Goal: Complete application form

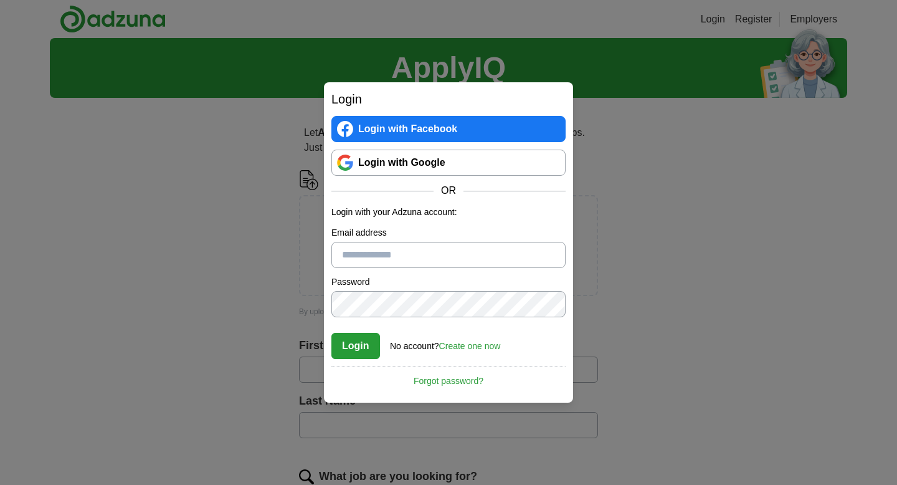
click at [411, 157] on link "Login with Google" at bounding box center [448, 162] width 234 height 26
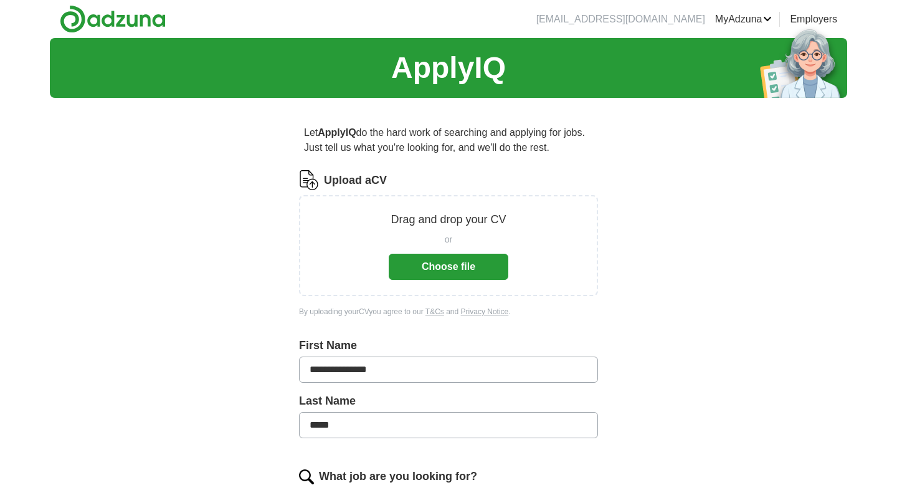
click at [419, 267] on button "Choose file" at bounding box center [449, 266] width 120 height 26
click at [438, 267] on button "Choose file" at bounding box center [449, 266] width 120 height 26
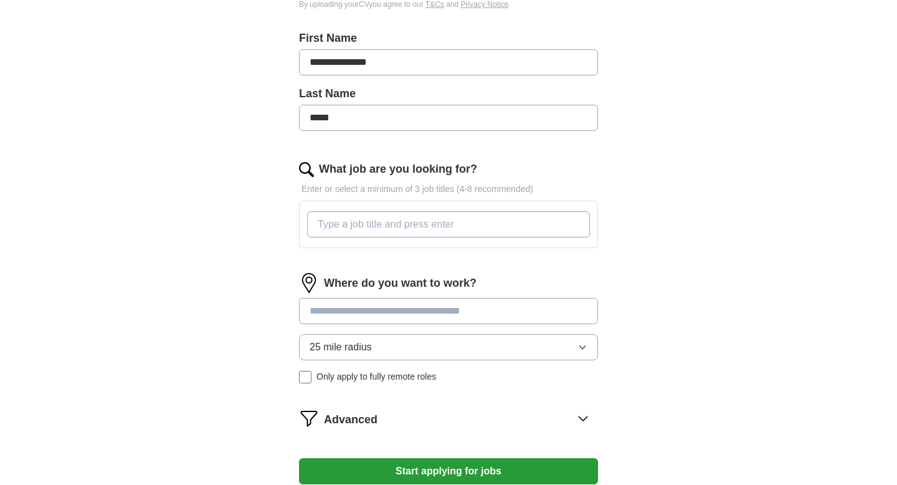
scroll to position [260, 0]
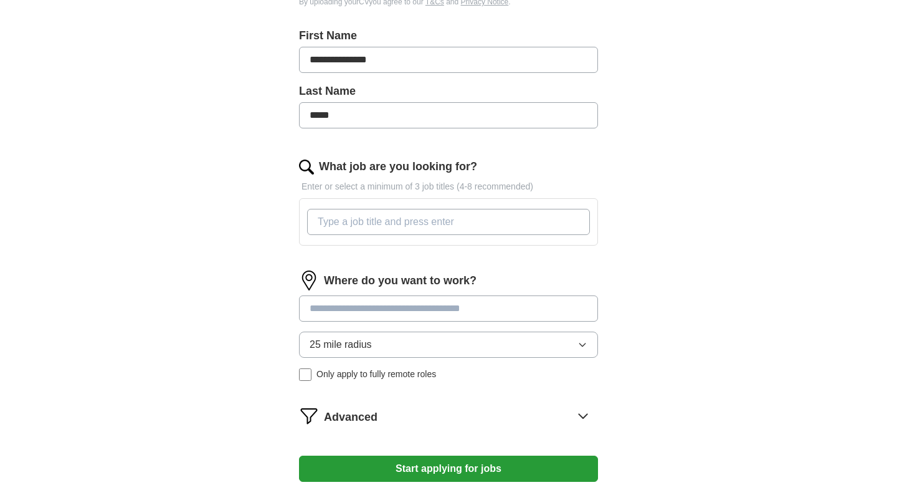
click at [422, 225] on input "What job are you looking for?" at bounding box center [448, 222] width 283 height 26
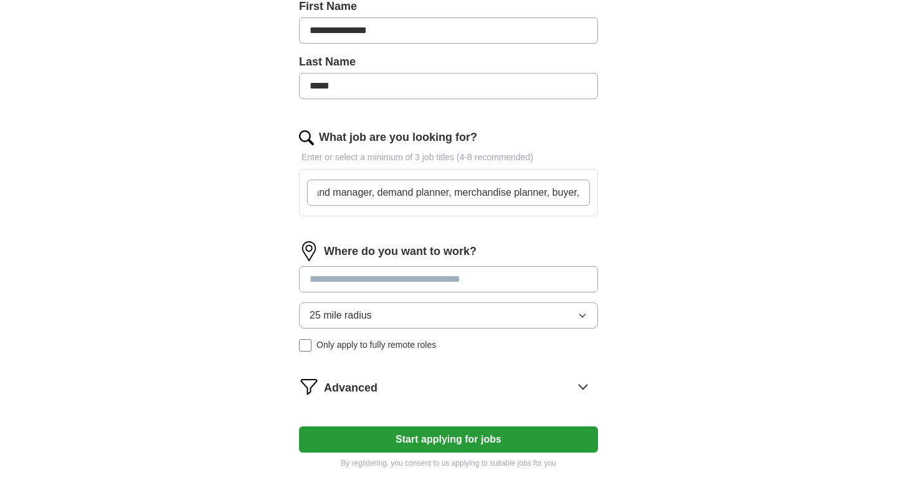
scroll to position [291, 0]
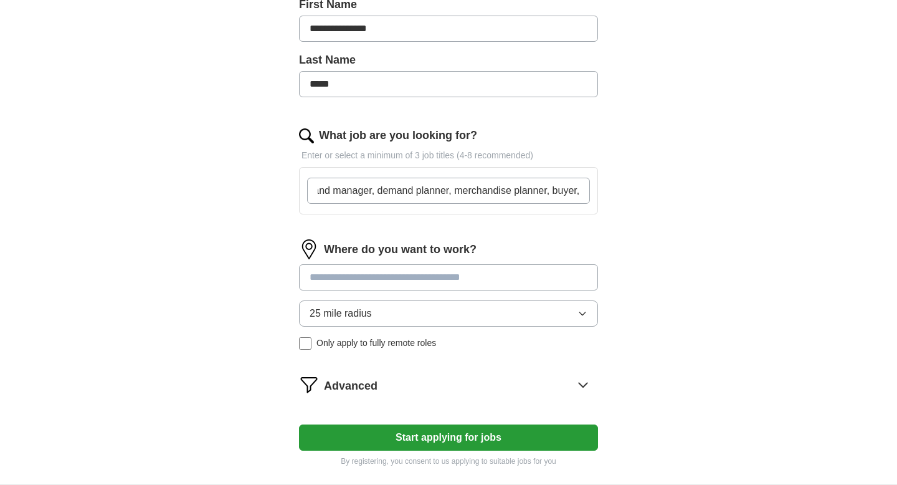
click at [376, 275] on div "Where do you want to work? 25 mile radius Only apply to fully remote roles" at bounding box center [448, 299] width 299 height 120
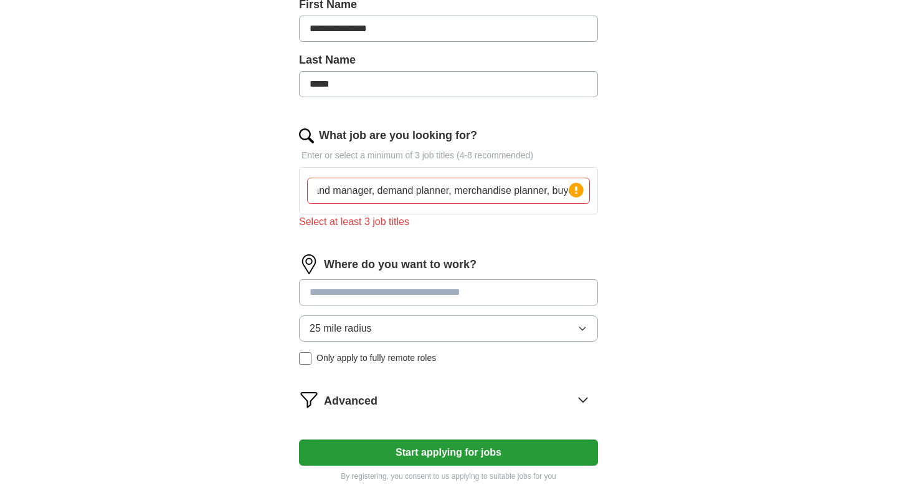
scroll to position [0, 0]
click at [572, 192] on circle at bounding box center [576, 189] width 14 height 14
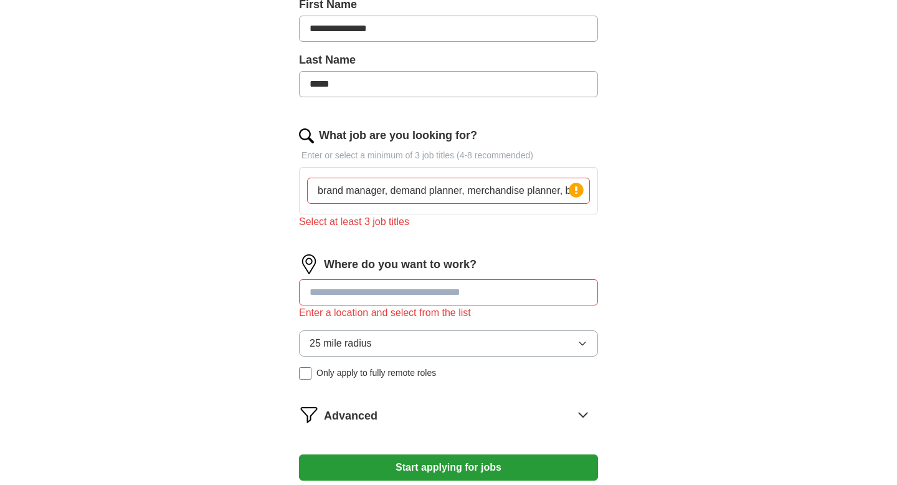
click at [479, 196] on input "brand manager, demand planner, merchandise planner, buyer," at bounding box center [448, 191] width 283 height 26
drag, startPoint x: 559, startPoint y: 192, endPoint x: 447, endPoint y: 184, distance: 111.8
click at [447, 183] on input "brand manager, demand planner, merchandise planner, buyer," at bounding box center [448, 191] width 283 height 26
drag, startPoint x: 472, startPoint y: 193, endPoint x: 390, endPoint y: 191, distance: 82.2
click at [390, 191] on input "brand manager, demand , buyer," at bounding box center [448, 191] width 283 height 26
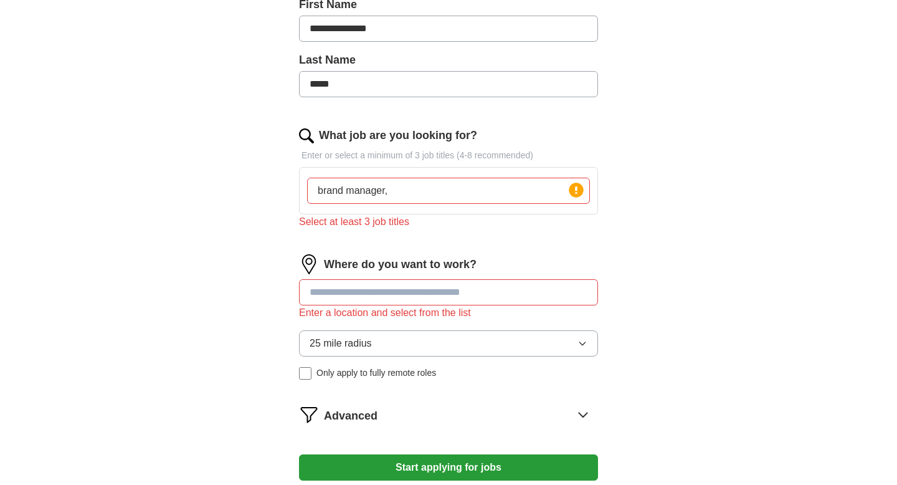
type input "brand manager"
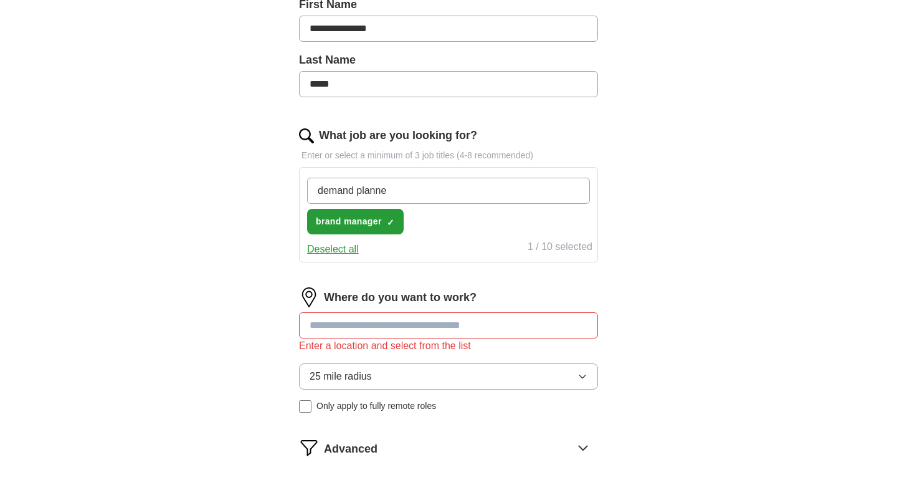
type input "demand planner"
type input "buyer"
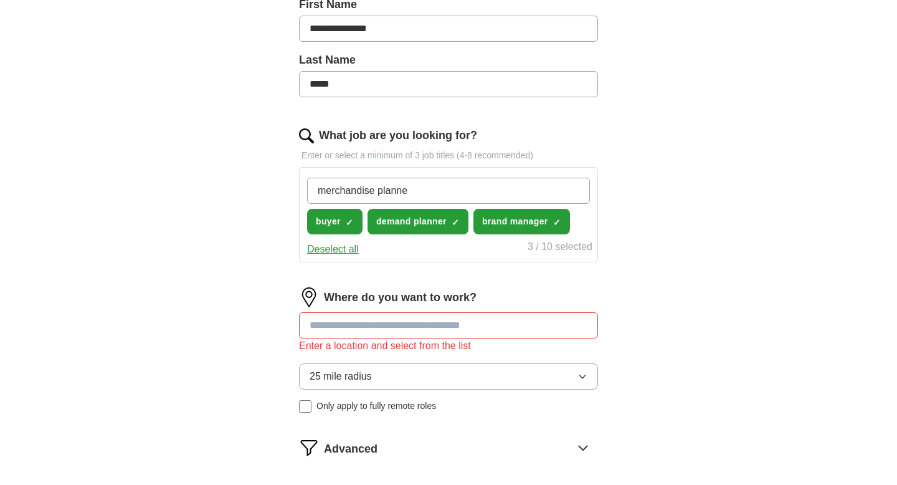
type input "merchandise planner"
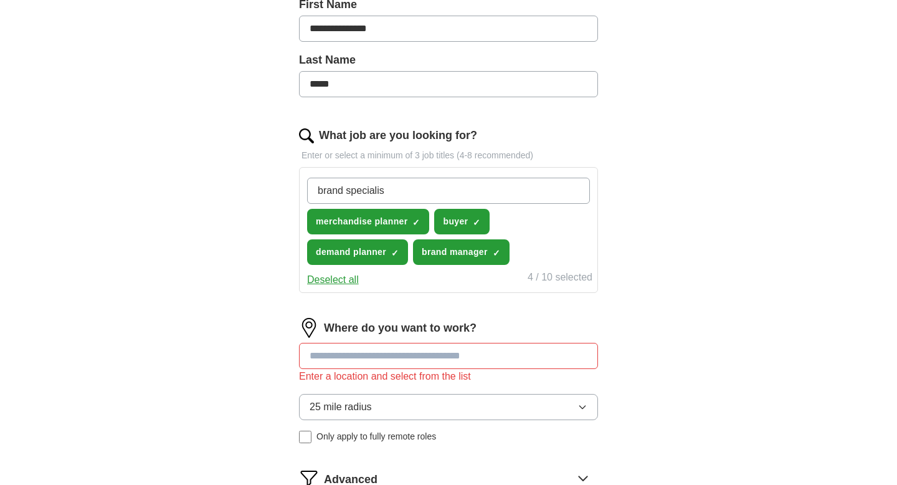
type input "brand specialist"
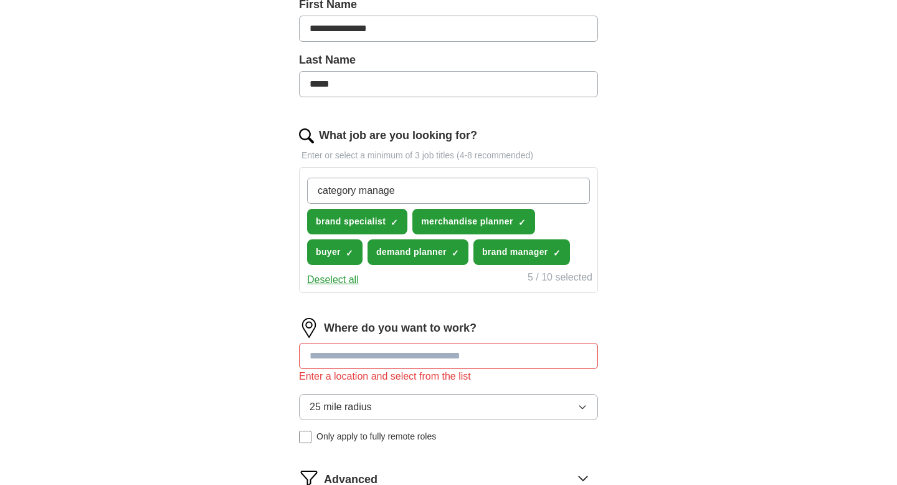
type input "category manager"
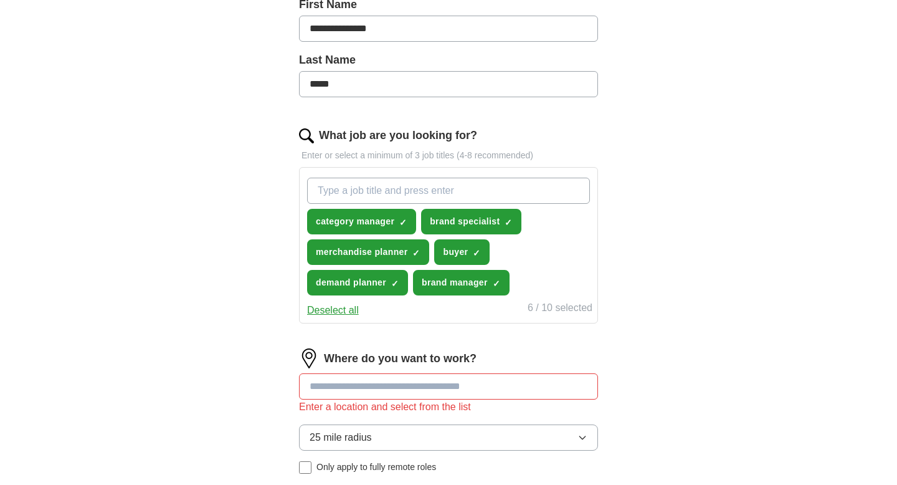
click at [420, 190] on input "What job are you looking for?" at bounding box center [448, 191] width 283 height 26
type input "product / brand manager"
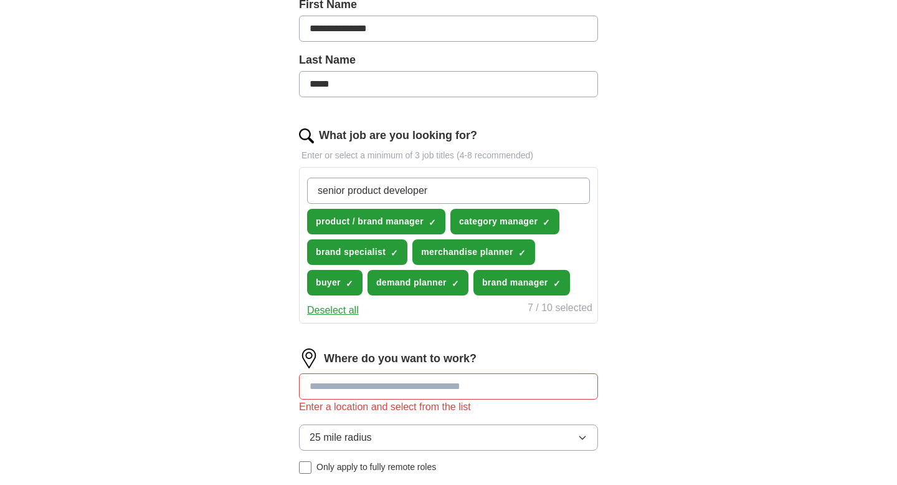
click at [348, 190] on input "senior product developer" at bounding box center [448, 191] width 283 height 26
type input "product developer"
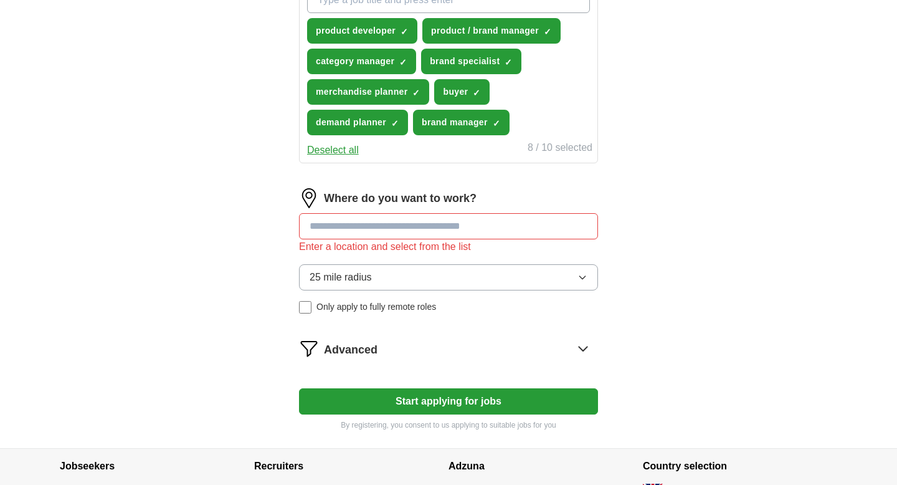
scroll to position [483, 0]
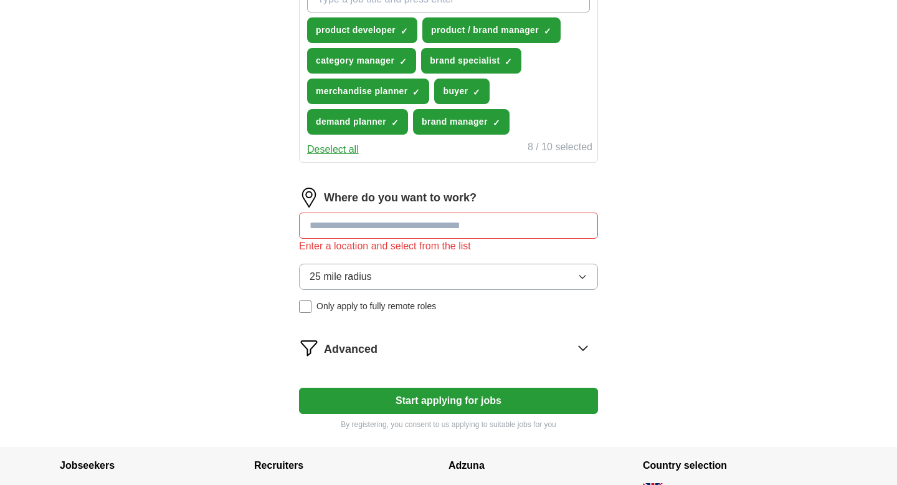
click at [345, 227] on input at bounding box center [448, 225] width 299 height 26
type input "*"
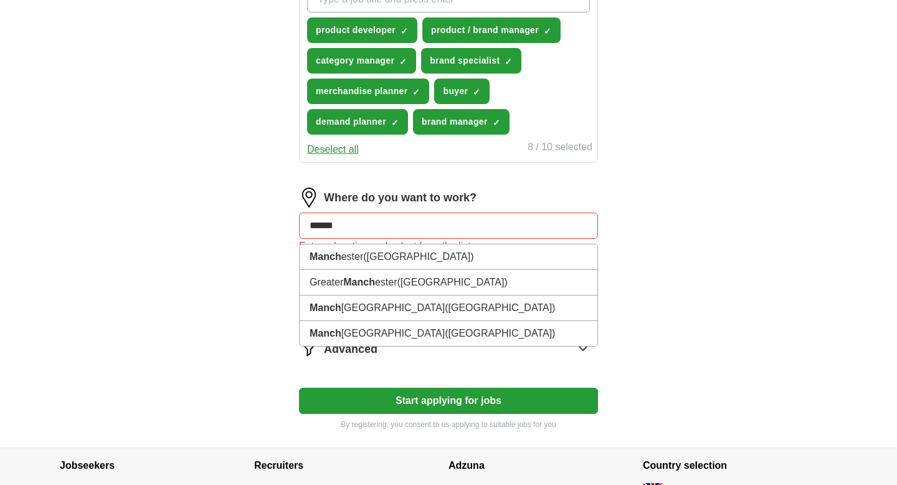
type input "*******"
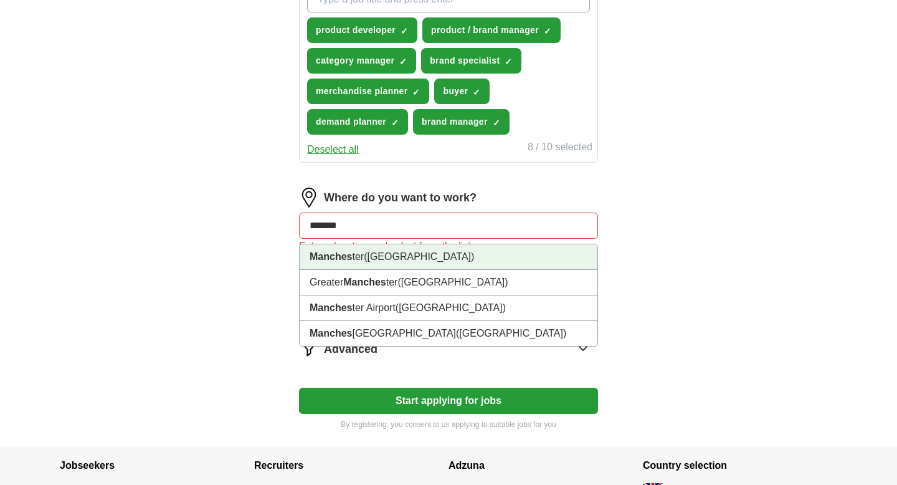
click at [344, 258] on strong "Manches" at bounding box center [331, 256] width 42 height 11
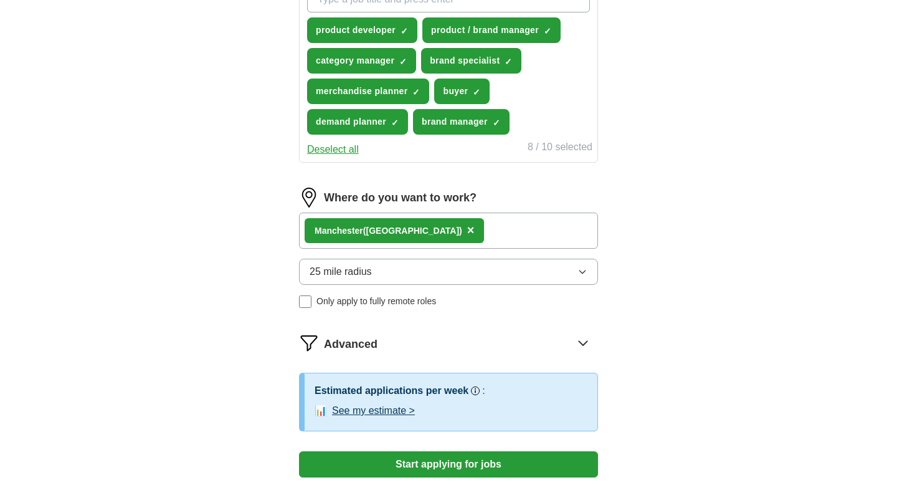
click at [385, 271] on button "25 mile radius" at bounding box center [448, 271] width 299 height 26
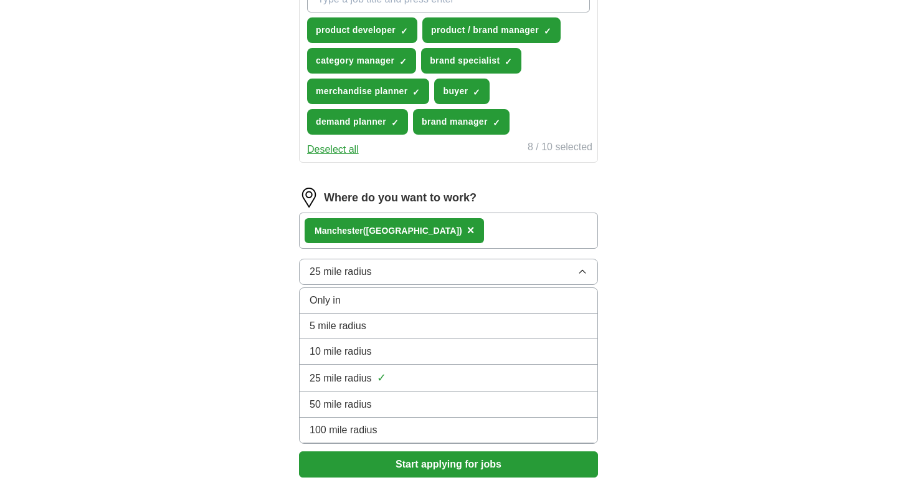
click at [346, 430] on span "100 mile radius" at bounding box center [344, 429] width 68 height 15
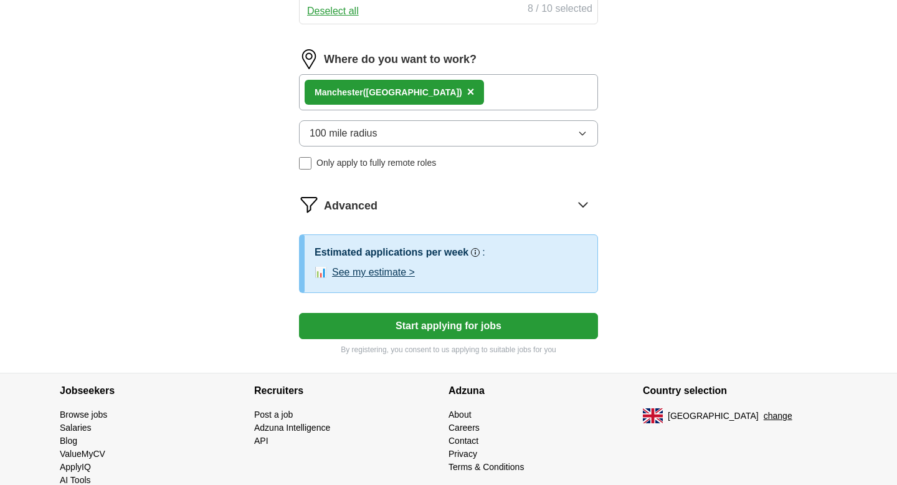
scroll to position [648, 0]
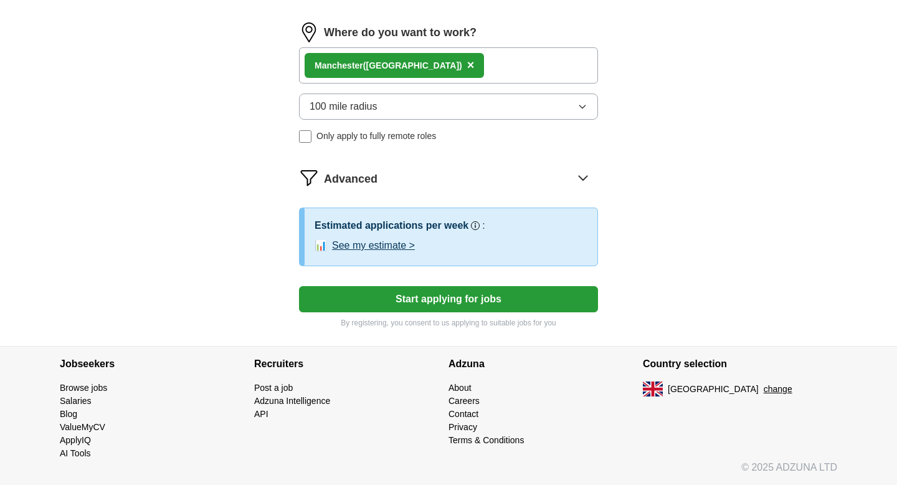
click at [388, 249] on button "See my estimate >" at bounding box center [373, 245] width 83 height 15
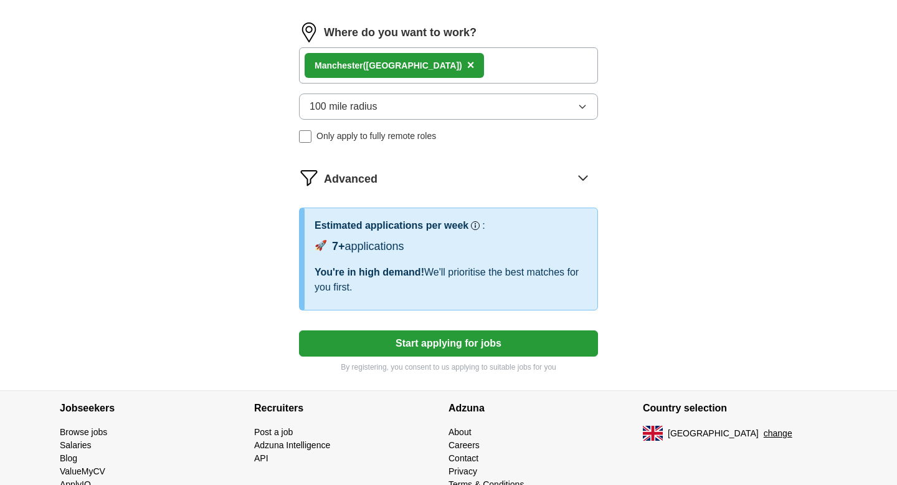
click at [417, 341] on button "Start applying for jobs" at bounding box center [448, 343] width 299 height 26
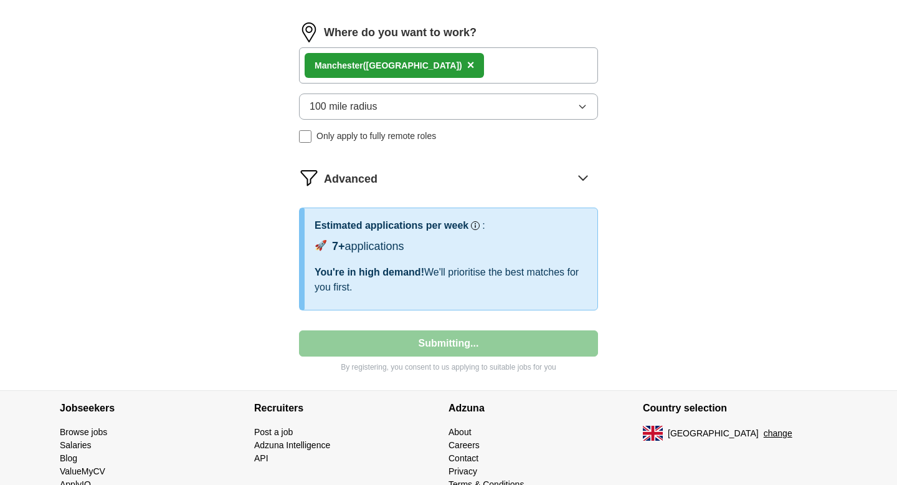
select select "**"
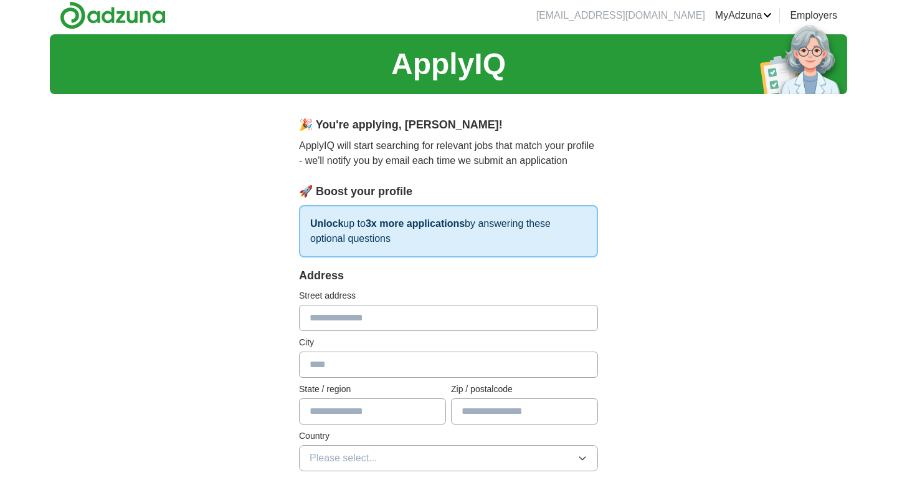
scroll to position [0, 0]
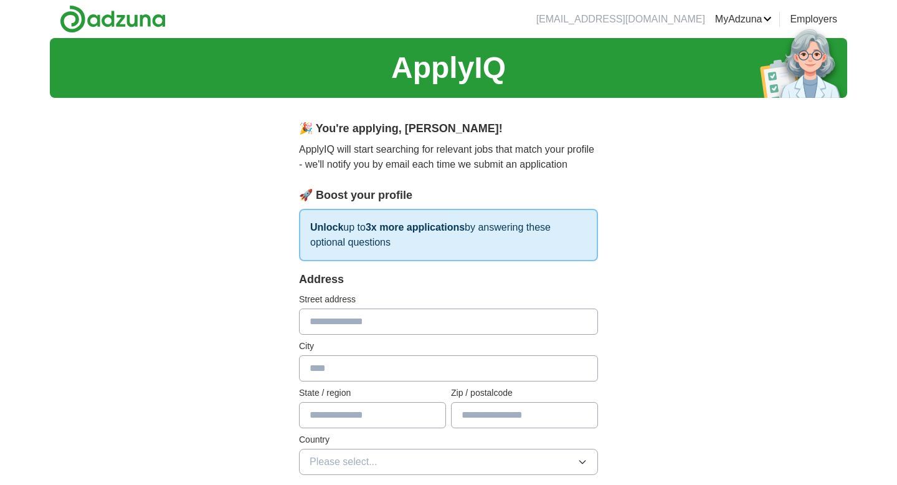
click at [369, 322] on input "text" at bounding box center [448, 321] width 299 height 26
type input "**********"
type input "*******"
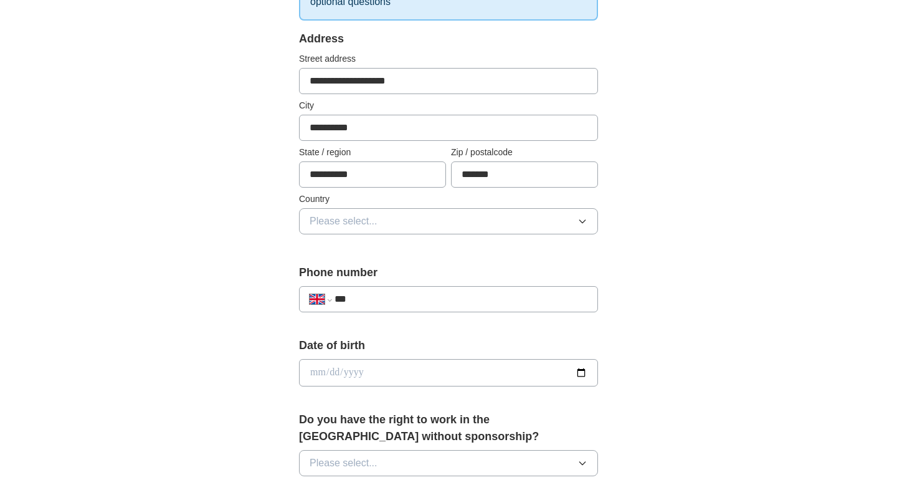
scroll to position [249, 0]
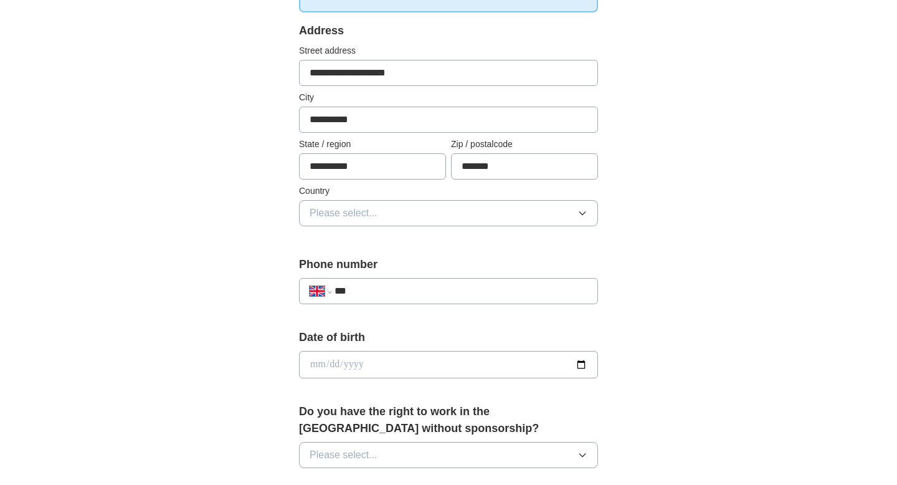
click at [329, 217] on span "Please select..." at bounding box center [344, 213] width 68 height 15
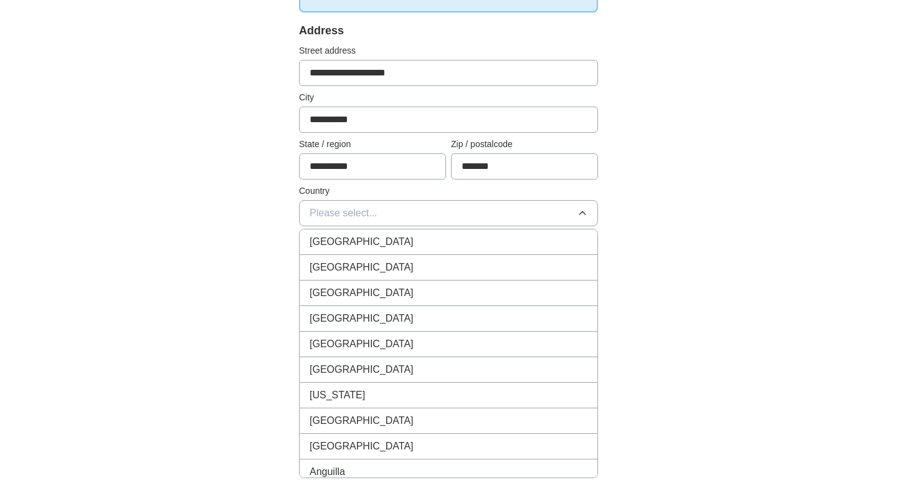
click at [344, 236] on span "[GEOGRAPHIC_DATA]" at bounding box center [362, 241] width 104 height 15
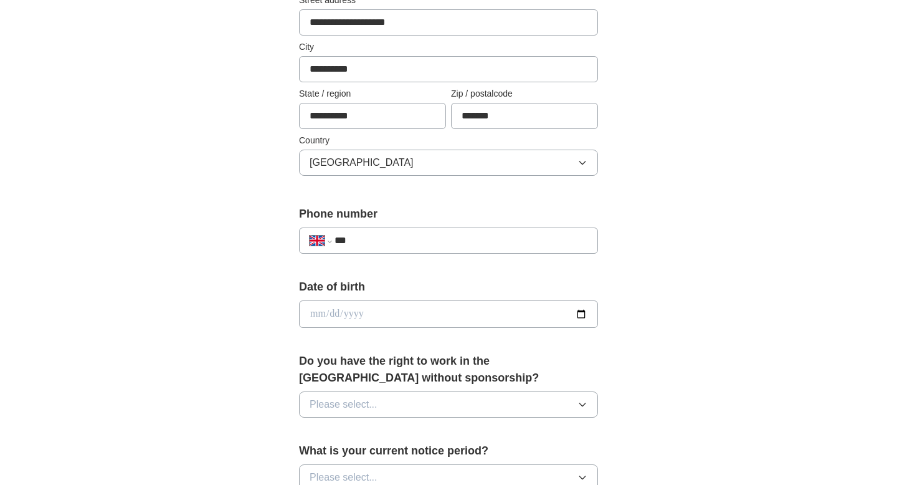
scroll to position [333, 0]
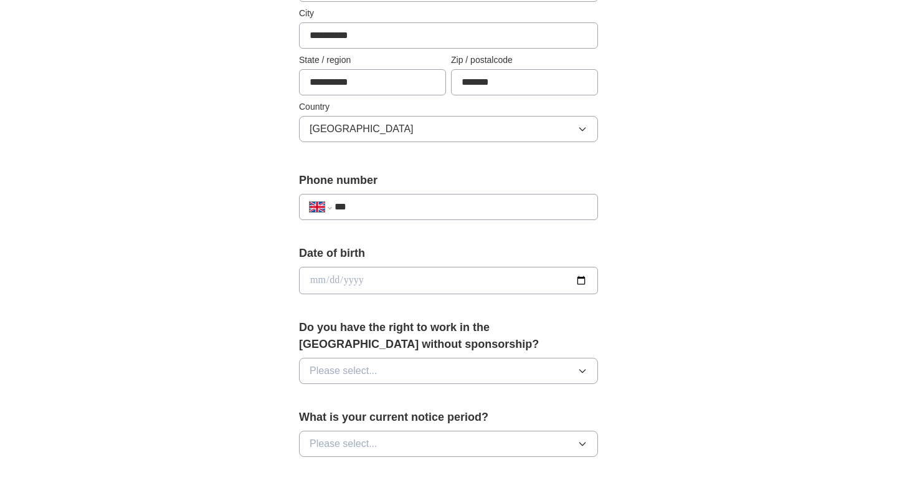
click at [381, 206] on input "***" at bounding box center [460, 206] width 253 height 15
type input "**********"
click at [343, 276] on input "date" at bounding box center [448, 280] width 299 height 27
click at [582, 284] on input "date" at bounding box center [448, 280] width 299 height 27
type input "**********"
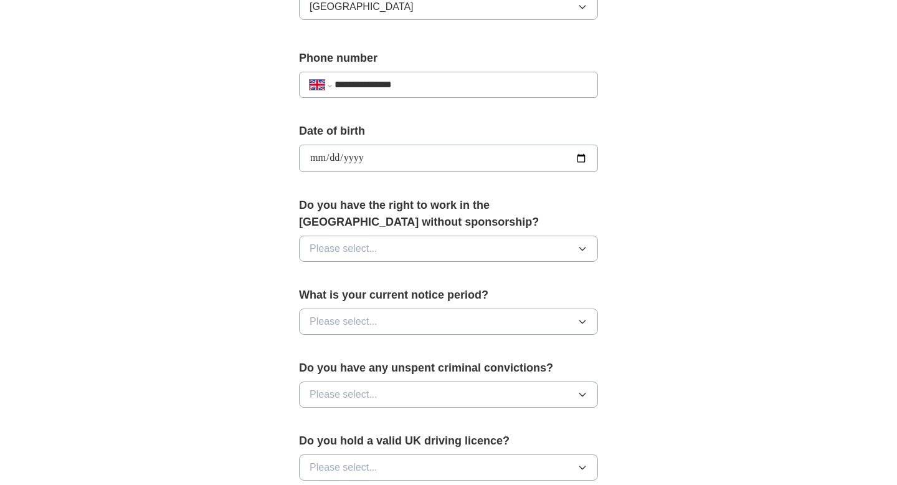
scroll to position [470, 0]
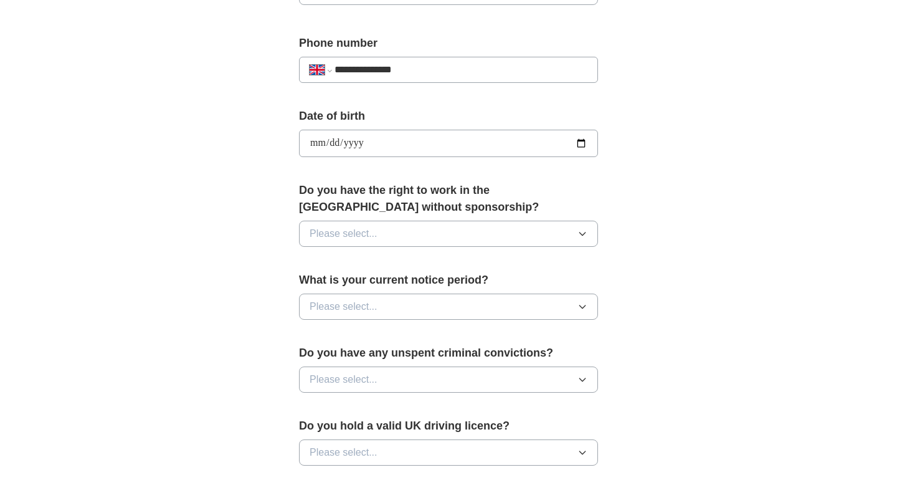
click at [389, 235] on button "Please select..." at bounding box center [448, 233] width 299 height 26
click at [364, 267] on div "Yes" at bounding box center [449, 262] width 278 height 15
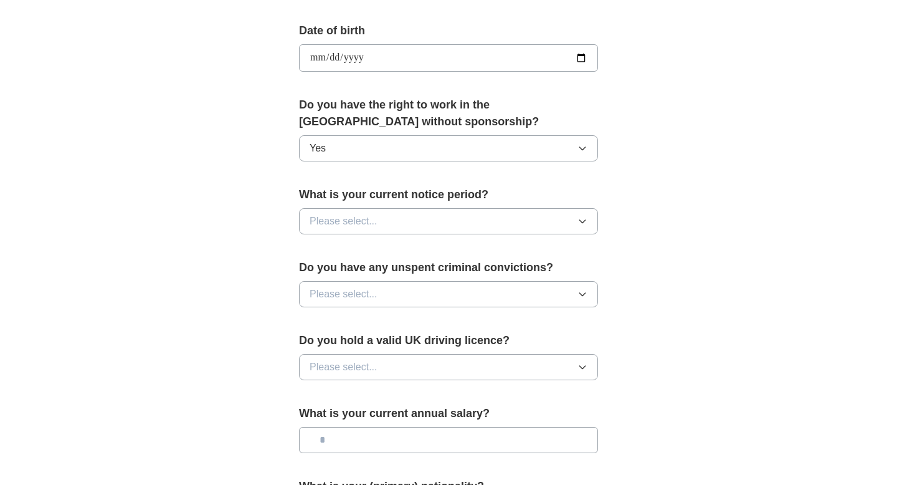
scroll to position [564, 0]
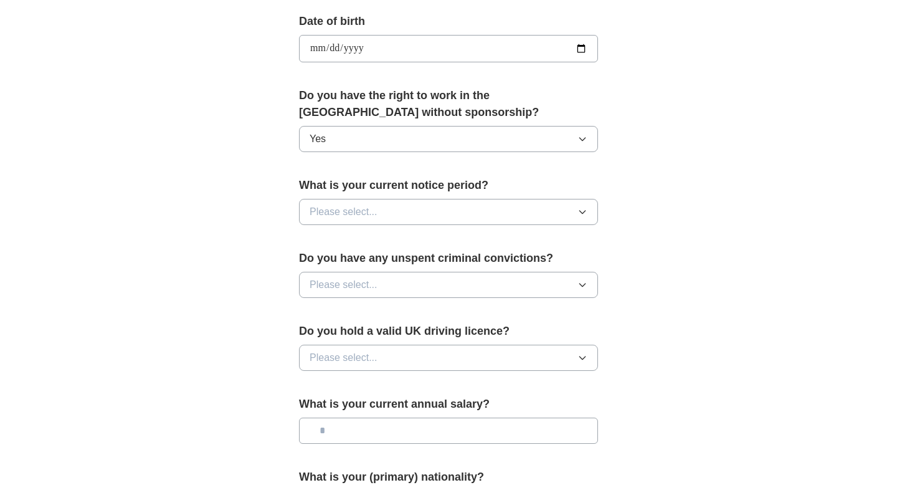
click at [386, 142] on button "Yes" at bounding box center [448, 139] width 299 height 26
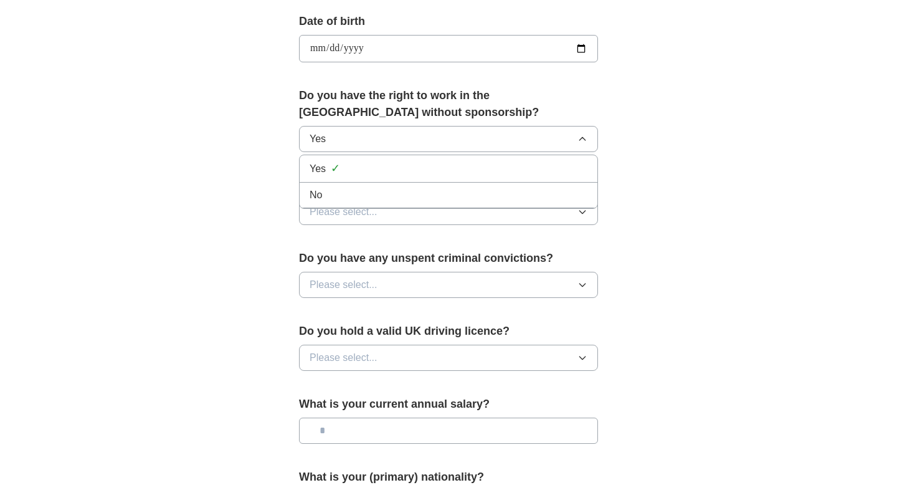
click at [350, 187] on div "No" at bounding box center [449, 194] width 278 height 15
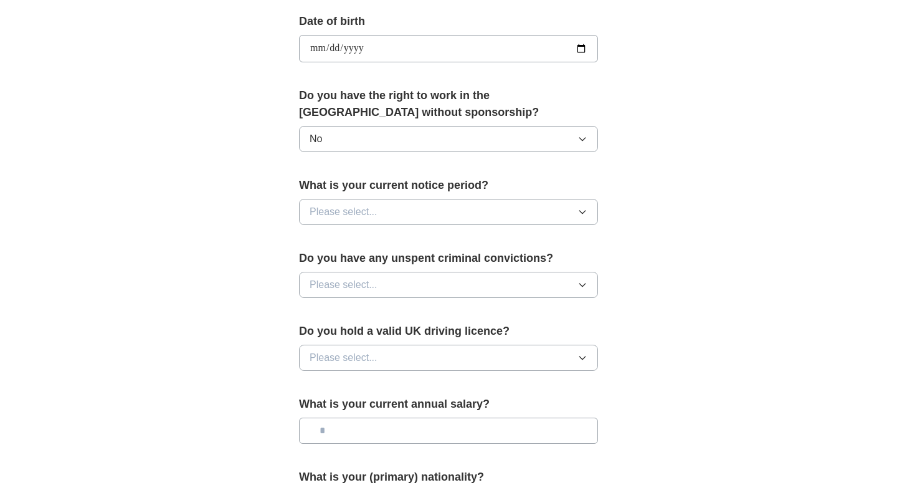
click at [347, 214] on span "Please select..." at bounding box center [344, 211] width 68 height 15
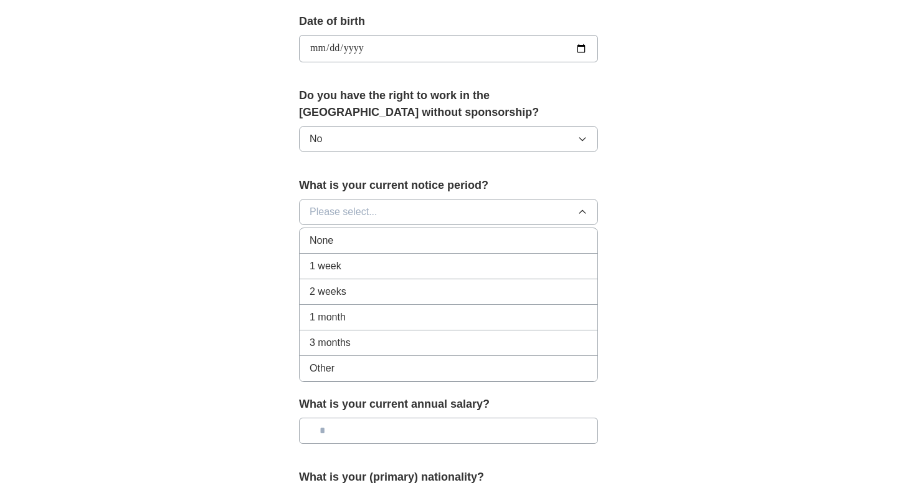
click at [357, 137] on button "No" at bounding box center [448, 139] width 299 height 26
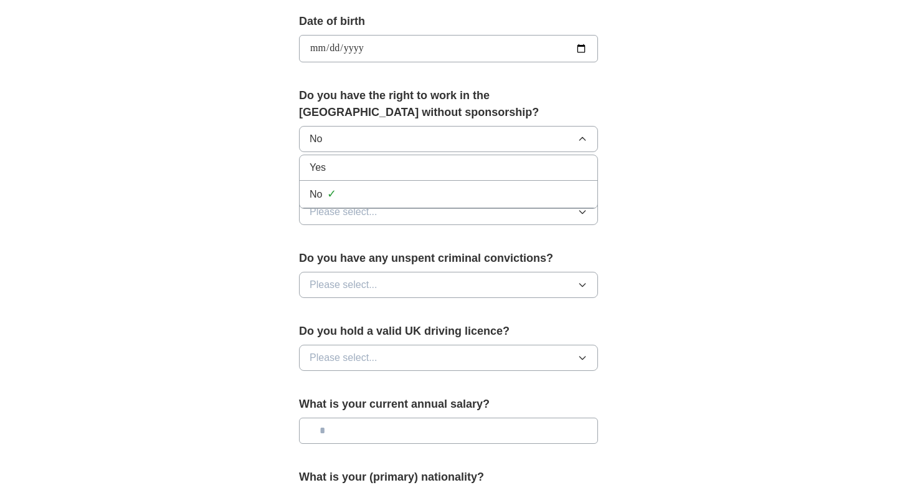
click at [336, 169] on div "Yes" at bounding box center [449, 167] width 278 height 15
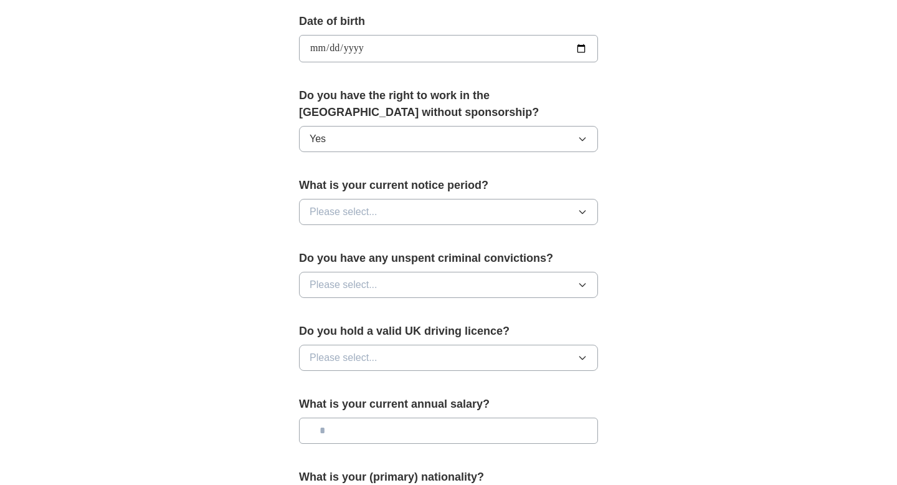
click at [332, 213] on span "Please select..." at bounding box center [344, 211] width 68 height 15
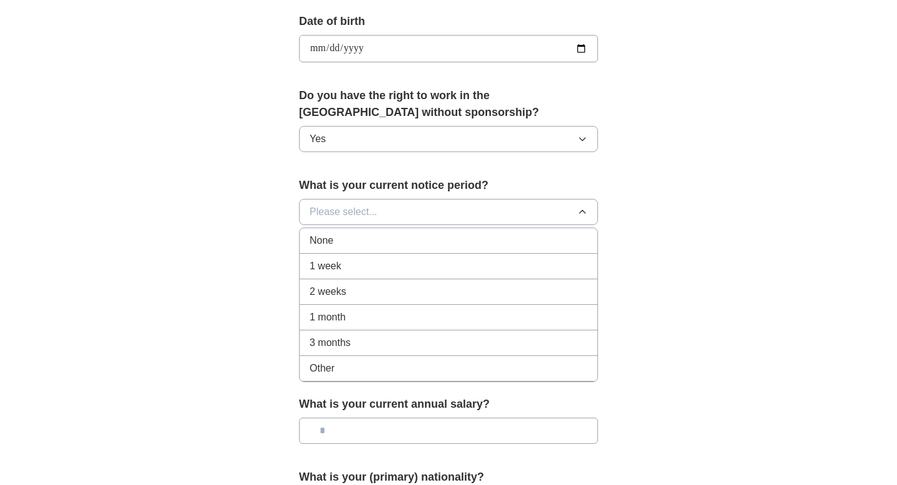
click at [334, 312] on span "1 month" at bounding box center [328, 317] width 36 height 15
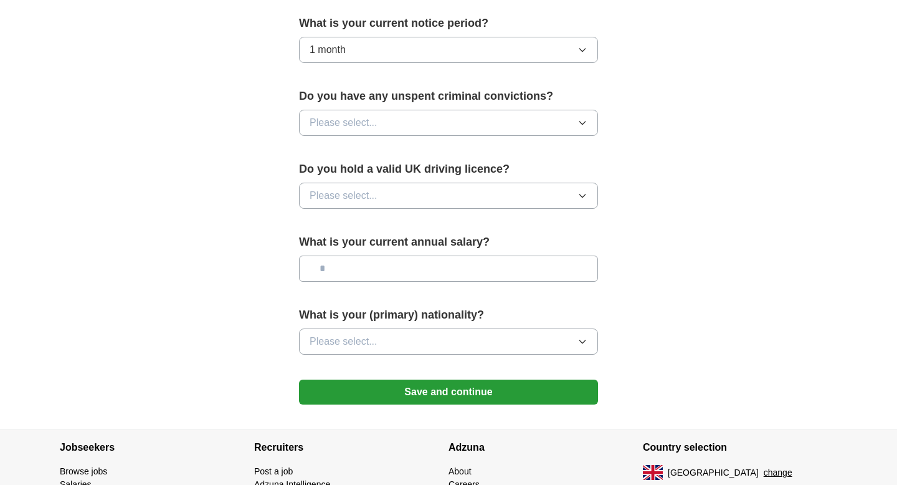
scroll to position [746, 0]
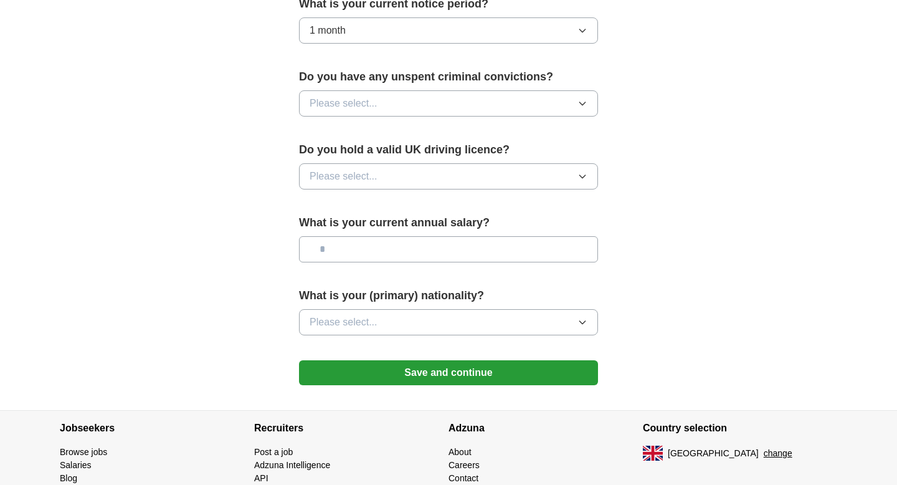
click at [361, 105] on span "Please select..." at bounding box center [344, 103] width 68 height 15
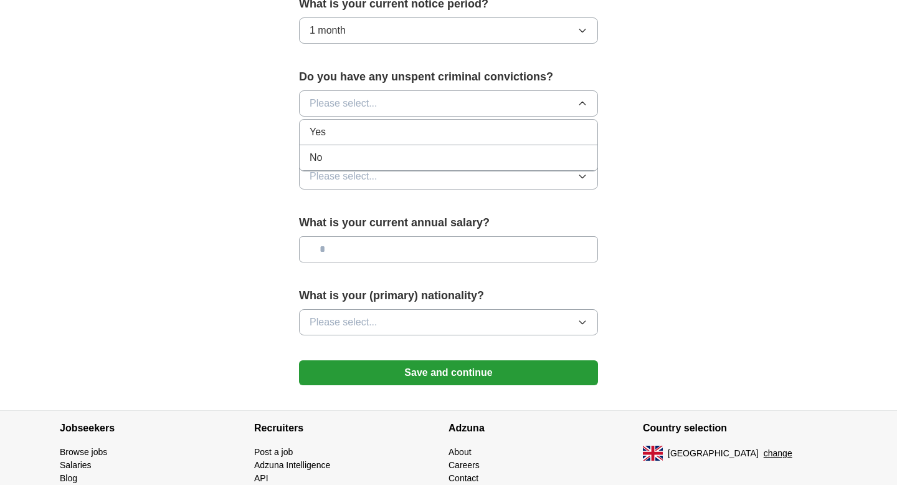
click at [341, 154] on div "No" at bounding box center [449, 157] width 278 height 15
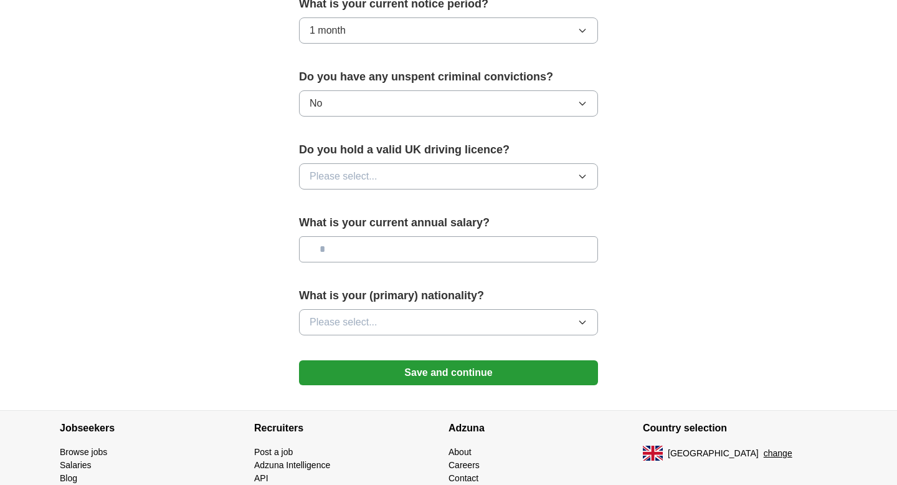
click at [353, 178] on span "Please select..." at bounding box center [344, 176] width 68 height 15
click at [336, 235] on div "No" at bounding box center [449, 230] width 278 height 15
click at [362, 252] on input "text" at bounding box center [448, 249] width 299 height 26
type input "**"
type input "*******"
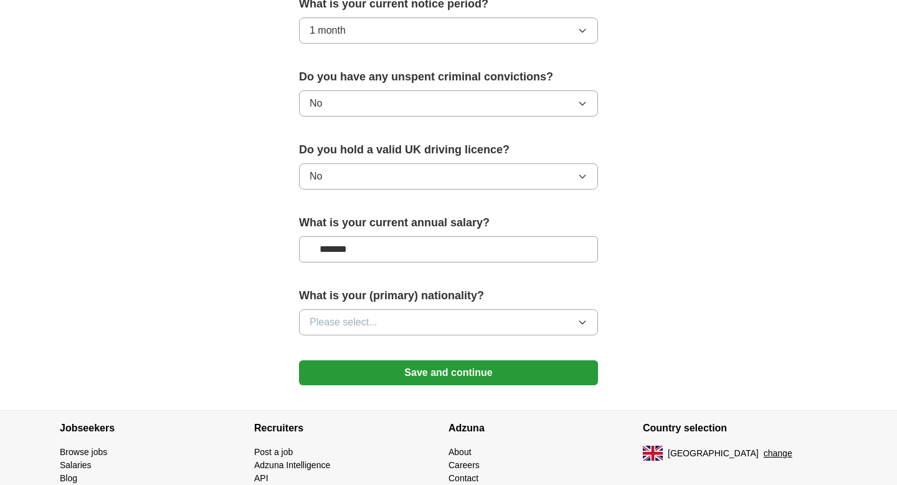
click at [385, 315] on button "Please select..." at bounding box center [448, 322] width 299 height 26
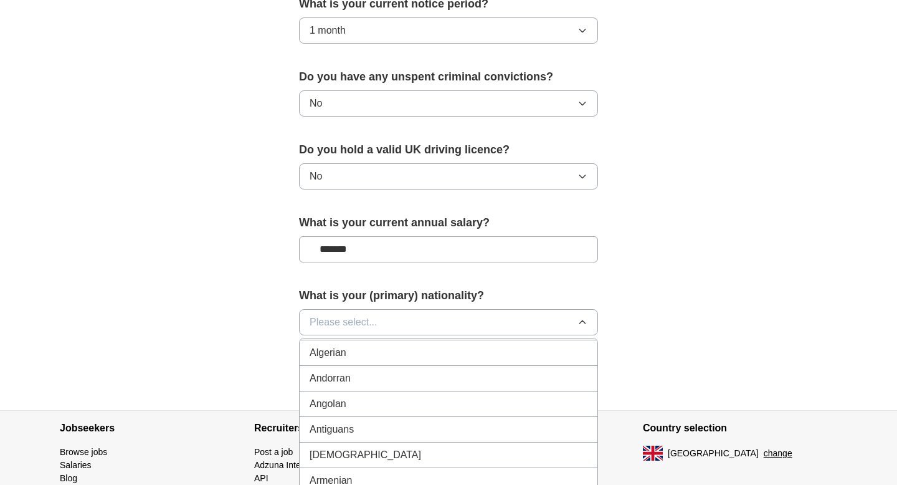
scroll to position [108, 0]
click at [339, 313] on button "Please select..." at bounding box center [448, 322] width 299 height 26
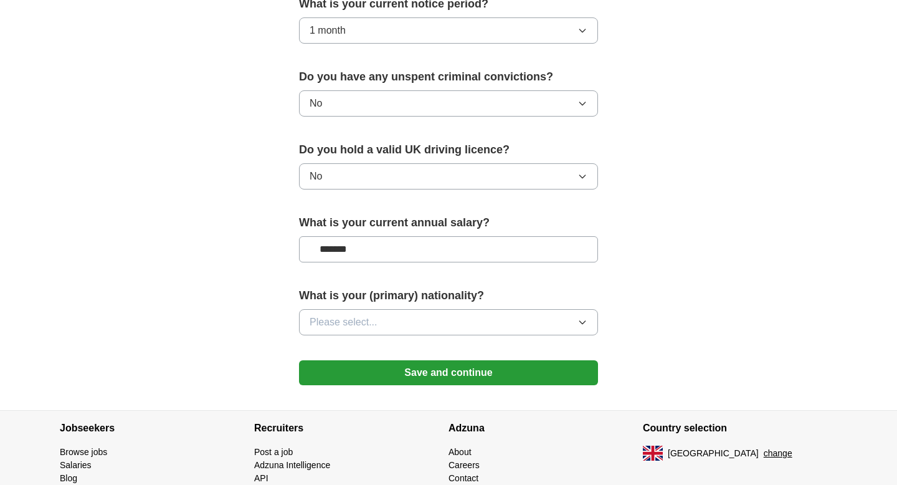
click at [339, 313] on button "Please select..." at bounding box center [448, 322] width 299 height 26
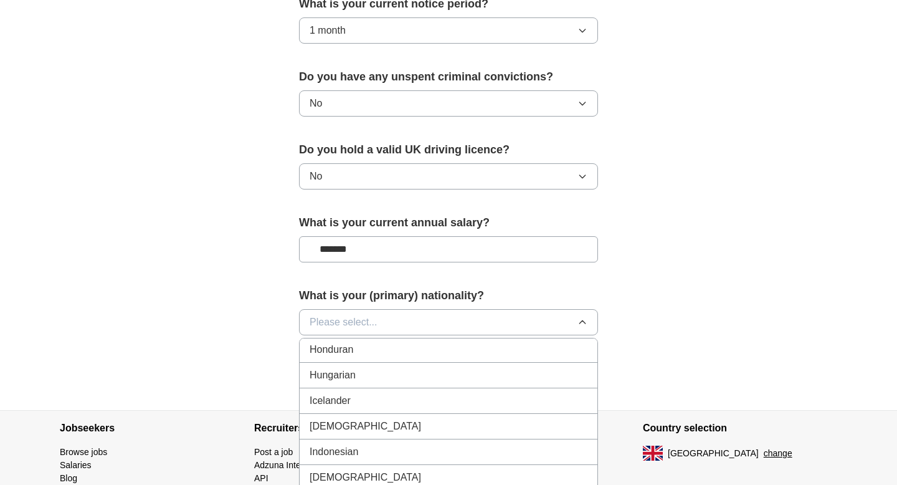
scroll to position [1972, 0]
click at [348, 426] on div "[DEMOGRAPHIC_DATA]" at bounding box center [449, 421] width 278 height 15
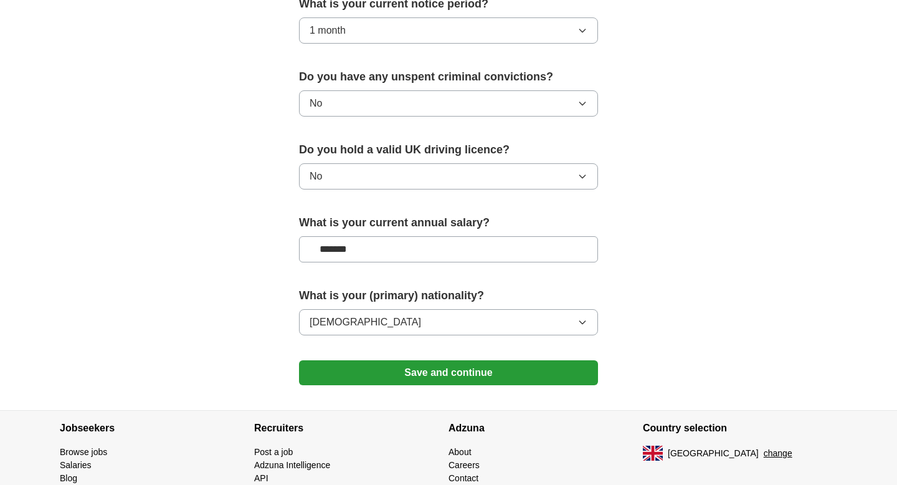
click at [394, 370] on button "Save and continue" at bounding box center [448, 372] width 299 height 25
